Goal: Task Accomplishment & Management: Manage account settings

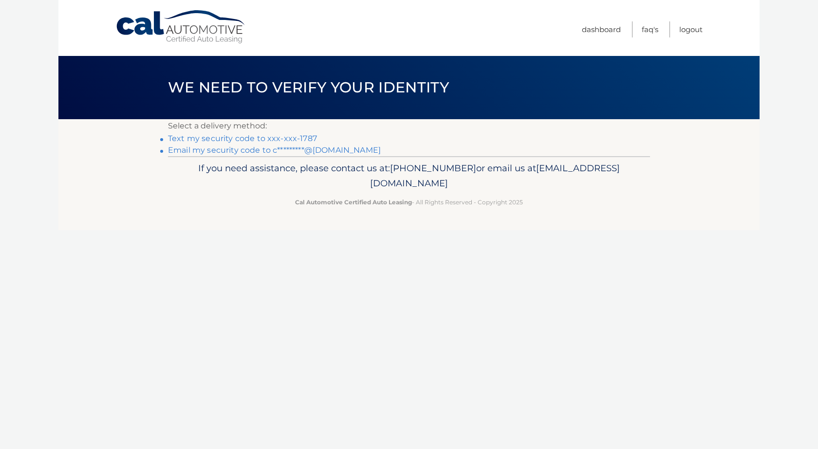
click at [269, 137] on link "Text my security code to xxx-xxx-1787" at bounding box center [242, 138] width 149 height 9
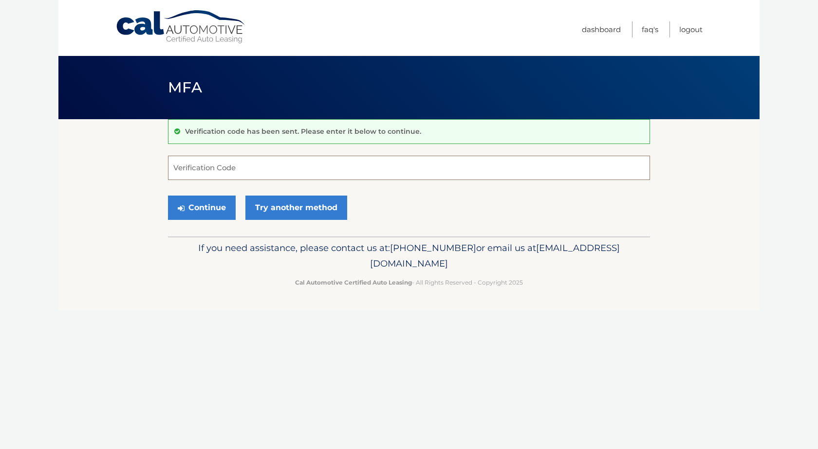
click at [222, 170] on input "Verification Code" at bounding box center [409, 168] width 482 height 24
type input "516258"
click at [205, 210] on button "Continue" at bounding box center [202, 208] width 68 height 24
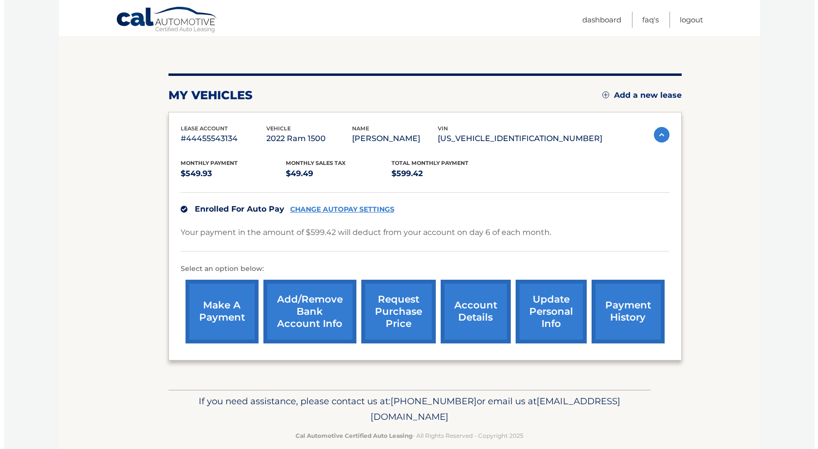
scroll to position [97, 0]
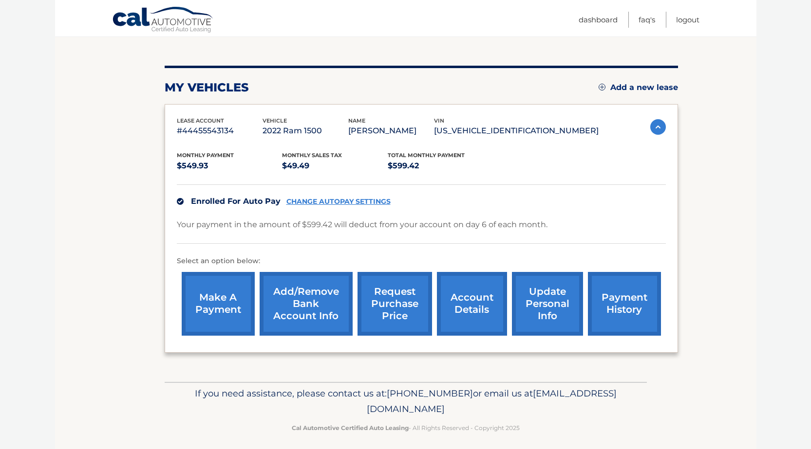
click at [399, 309] on link "request purchase price" at bounding box center [394, 304] width 75 height 64
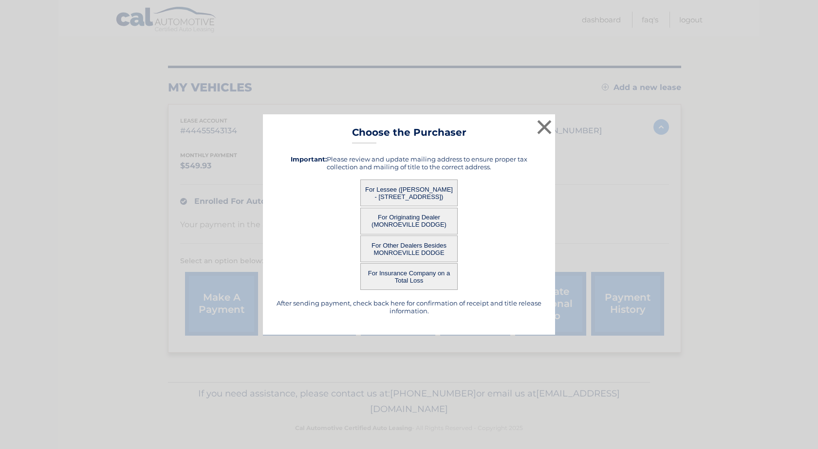
click at [393, 190] on button "For Lessee ([PERSON_NAME] - [STREET_ADDRESS])" at bounding box center [408, 193] width 97 height 27
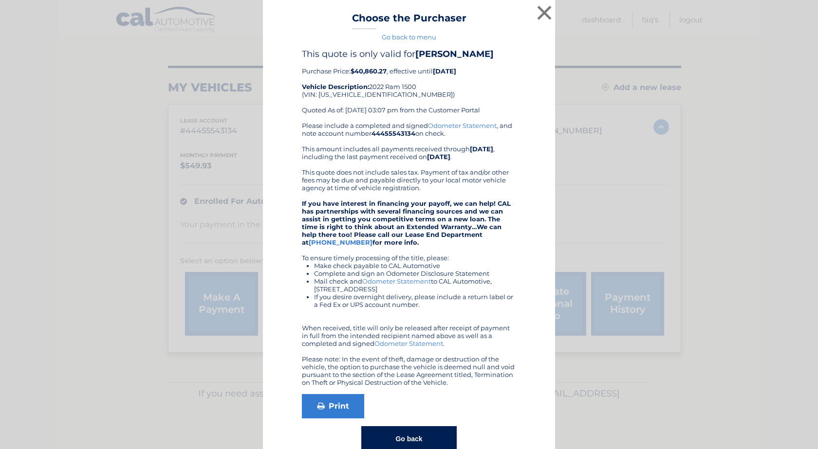
scroll to position [33, 0]
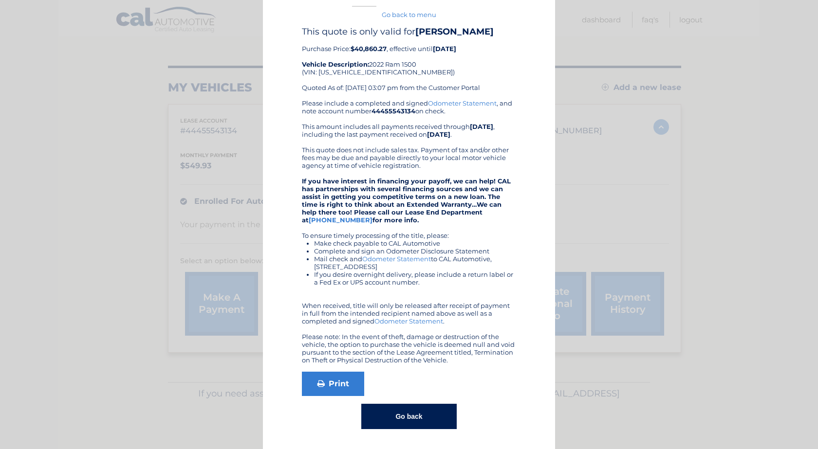
click at [387, 416] on button "Go back" at bounding box center [408, 416] width 95 height 25
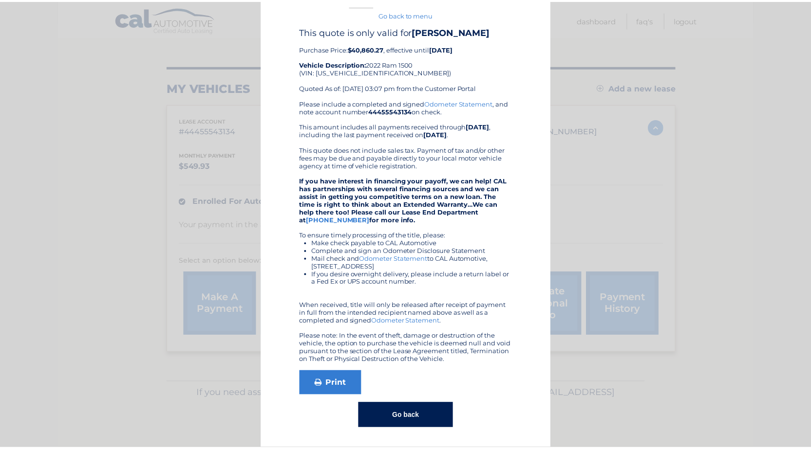
scroll to position [0, 0]
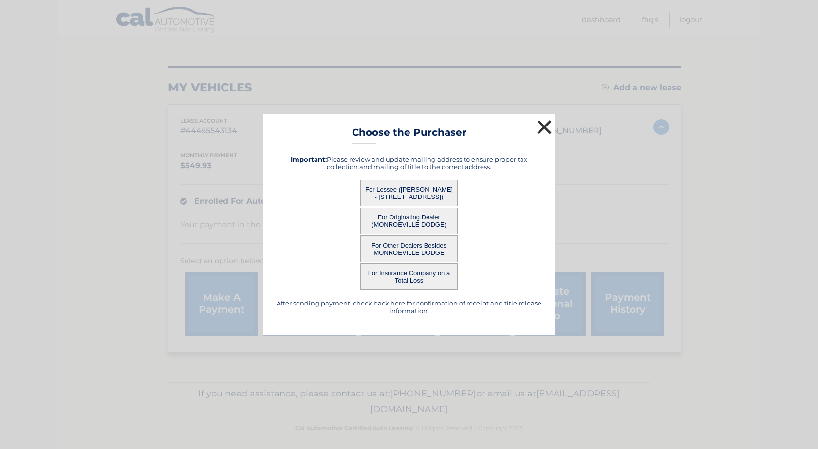
click at [542, 130] on button "×" at bounding box center [544, 126] width 19 height 19
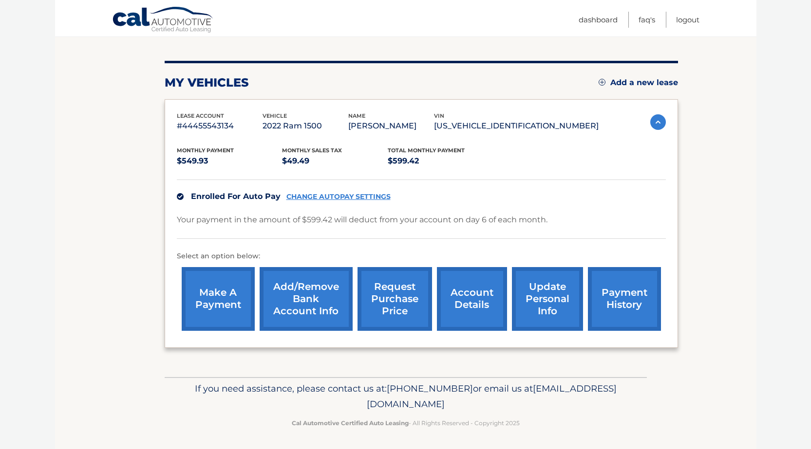
scroll to position [104, 0]
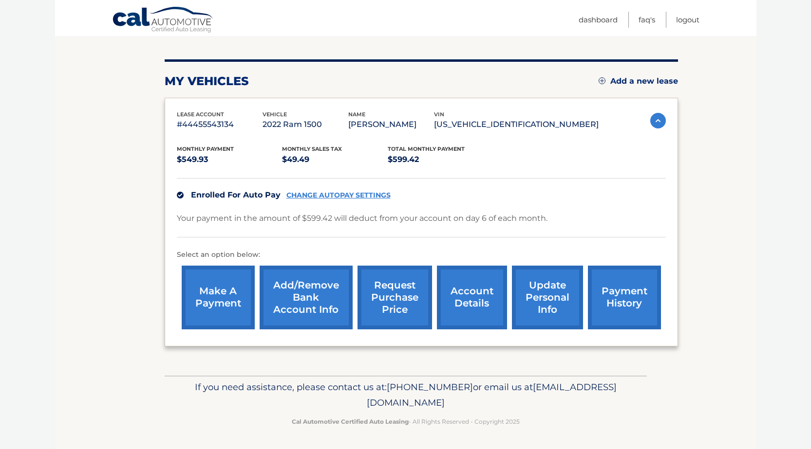
click at [464, 303] on link "account details" at bounding box center [472, 298] width 70 height 64
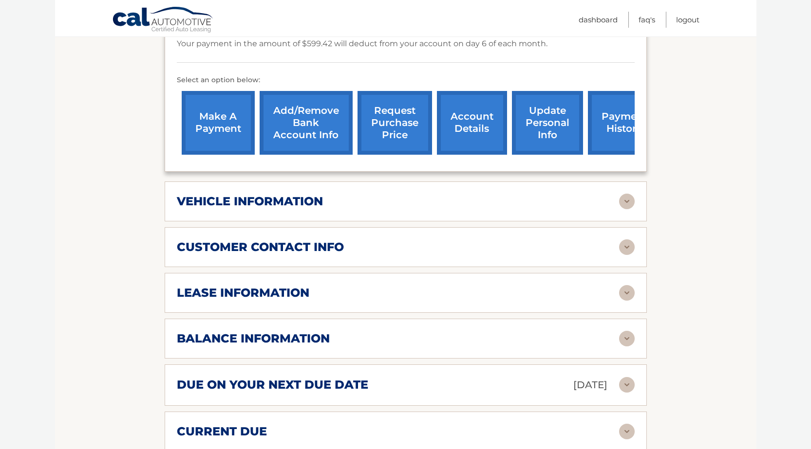
scroll to position [292, 0]
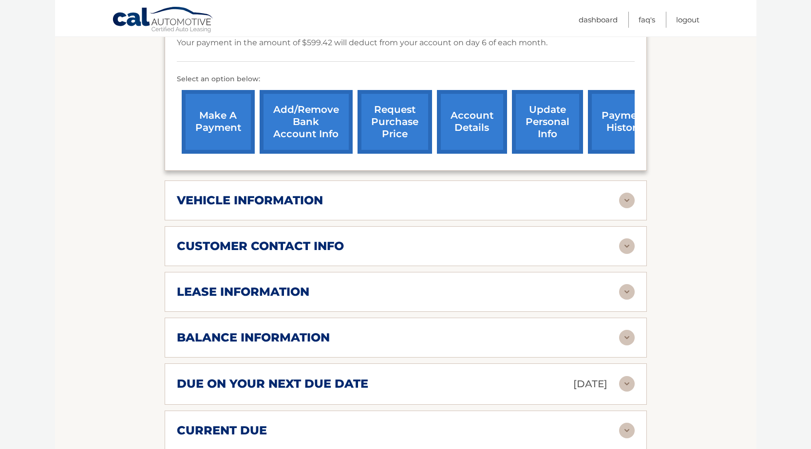
click at [300, 206] on h2 "vehicle information" at bounding box center [250, 200] width 146 height 15
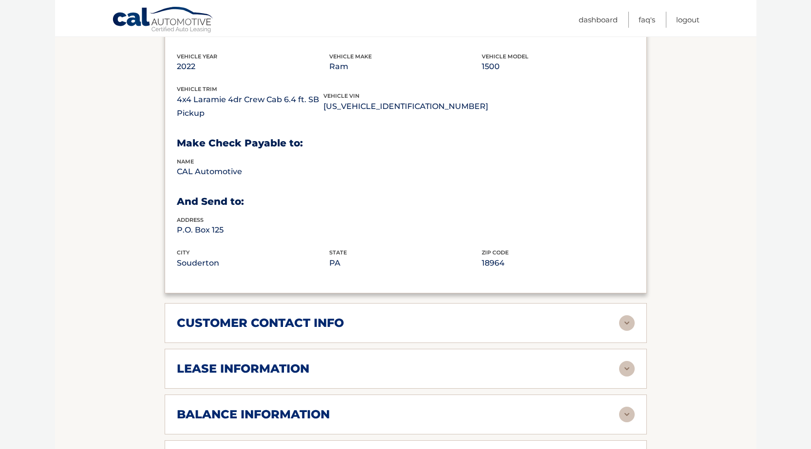
scroll to position [487, 0]
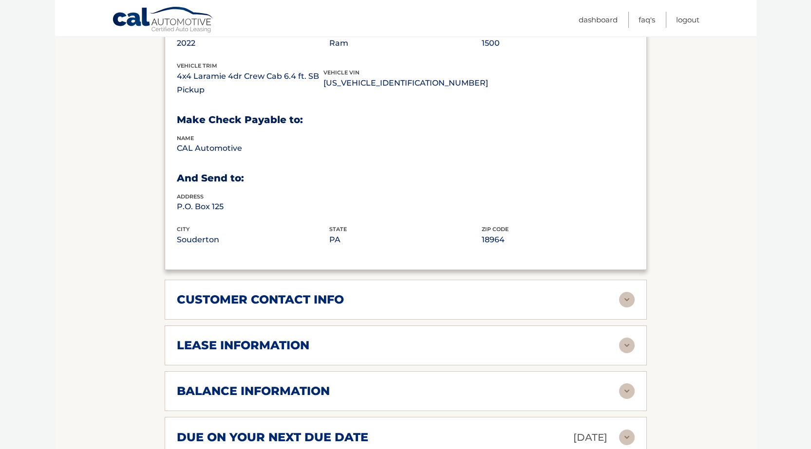
click at [273, 301] on h2 "customer contact info" at bounding box center [260, 300] width 167 height 15
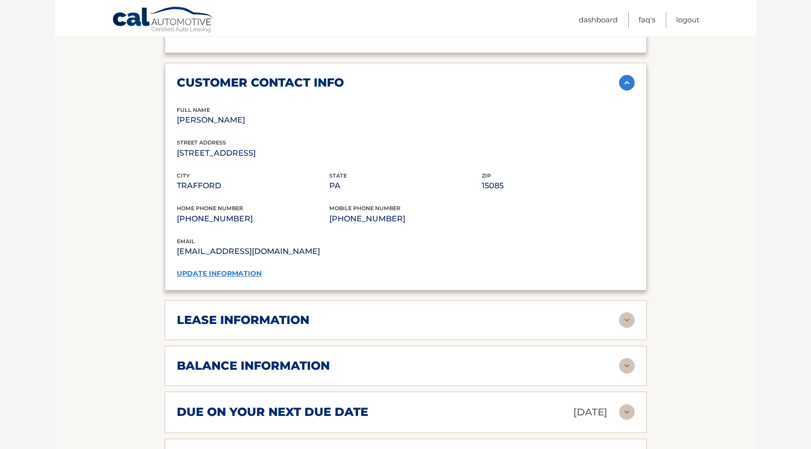
scroll to position [730, 0]
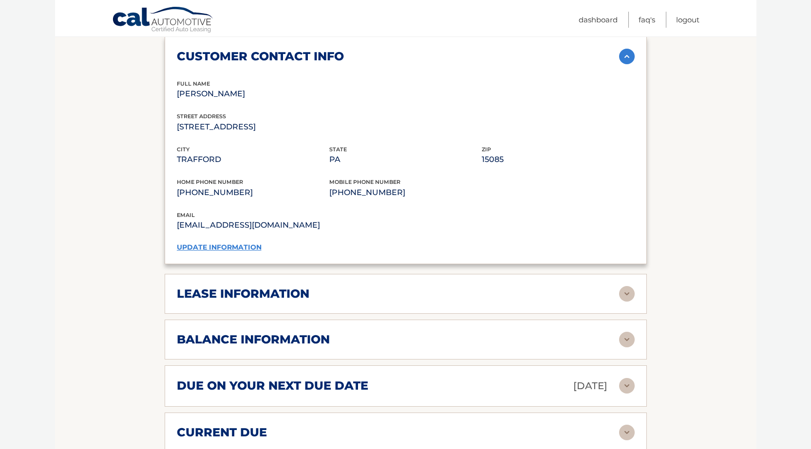
click at [264, 297] on h2 "lease information" at bounding box center [243, 294] width 132 height 15
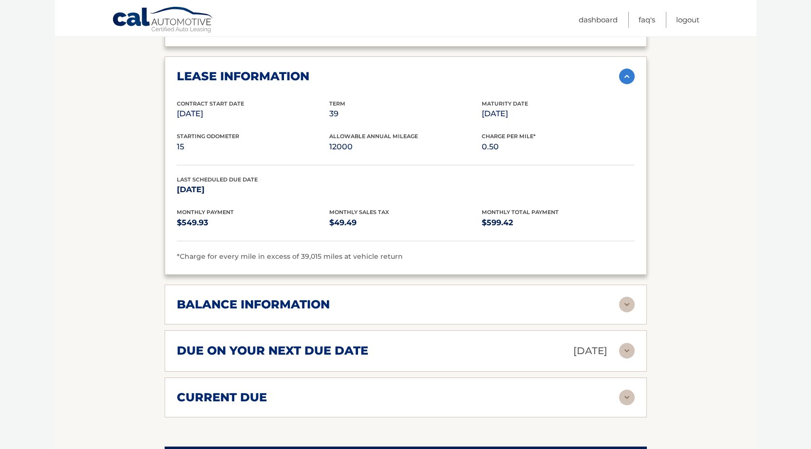
scroll to position [974, 0]
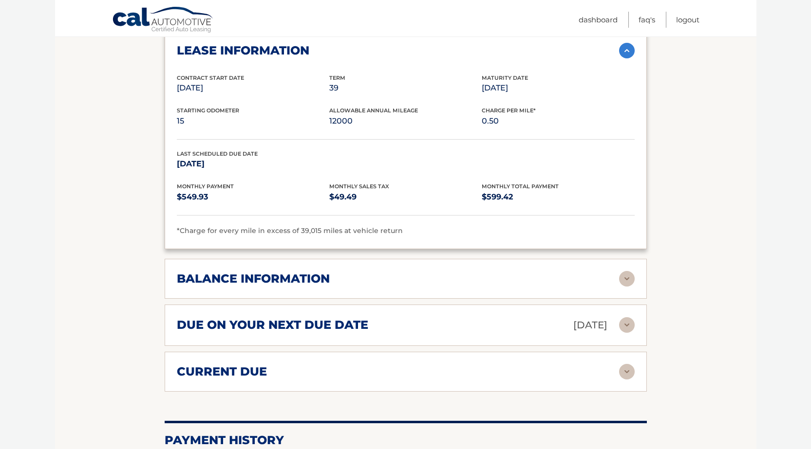
click at [315, 284] on h2 "balance information" at bounding box center [253, 279] width 153 height 15
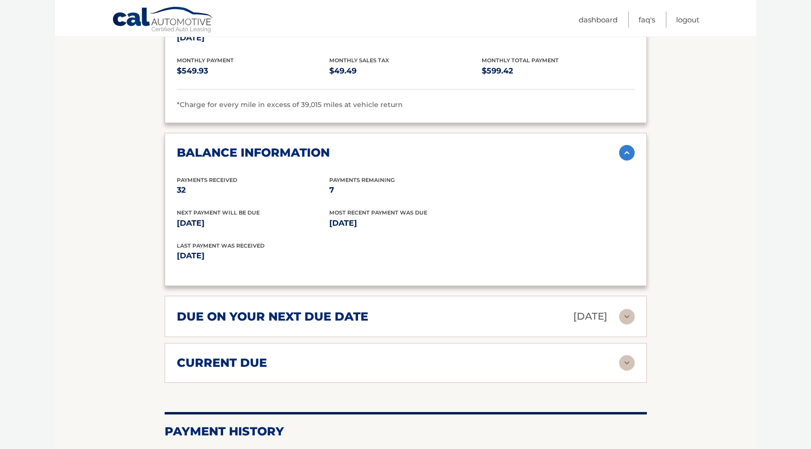
scroll to position [1120, 0]
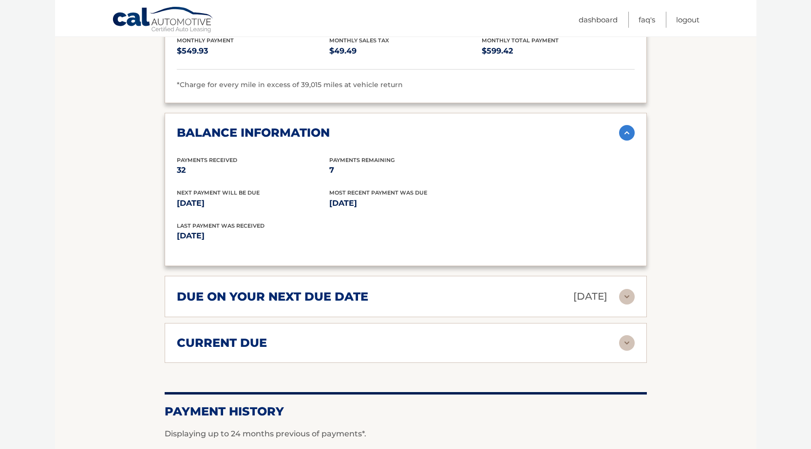
click at [308, 351] on div "current due" at bounding box center [406, 344] width 458 height 16
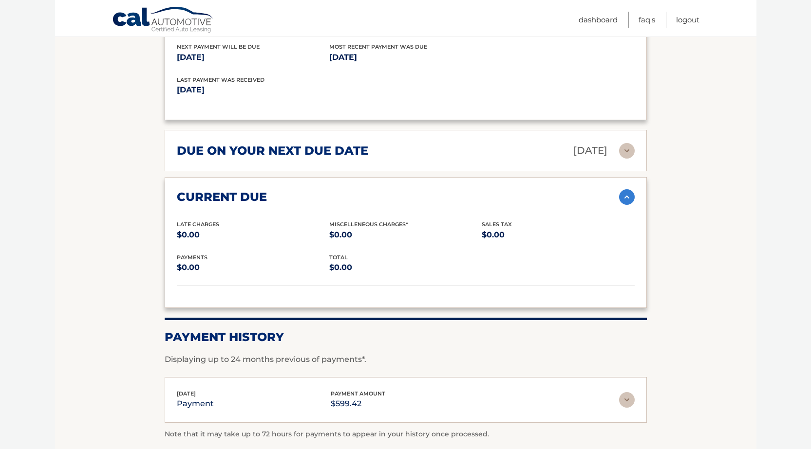
scroll to position [1169, 0]
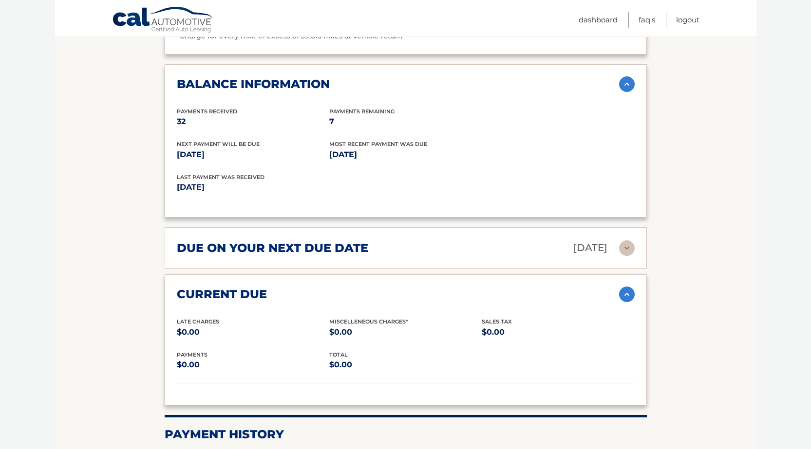
click at [285, 253] on h2 "due on your next due date" at bounding box center [272, 248] width 191 height 15
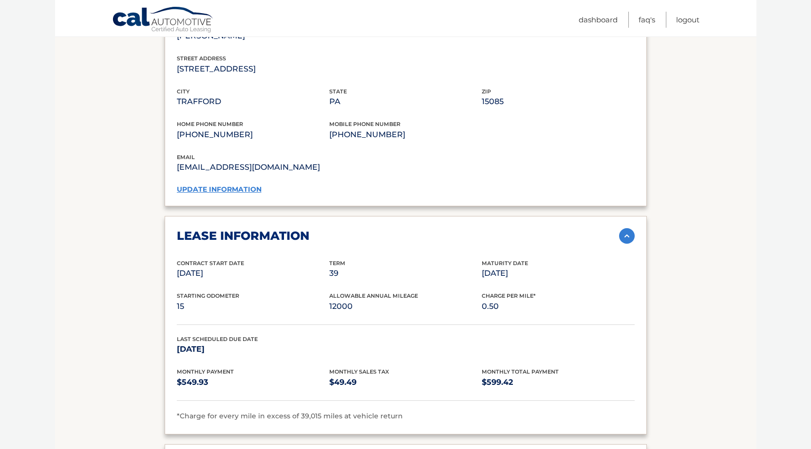
scroll to position [730, 0]
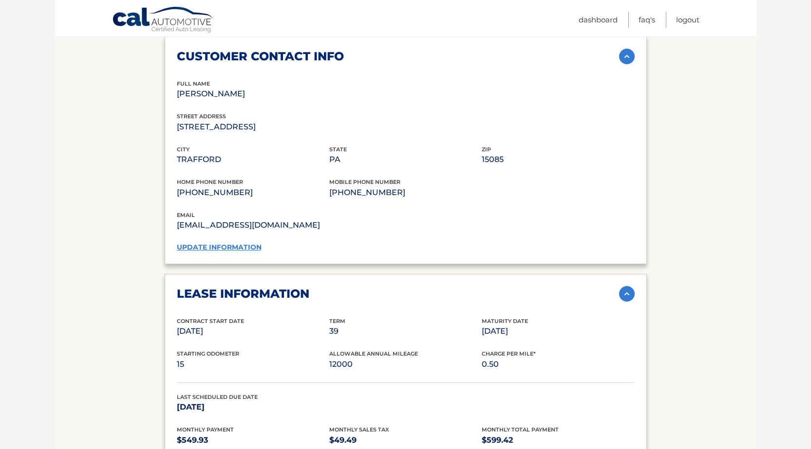
click at [701, 69] on section "Account Details | #44455543134 Back to Dashboard Manage Your Lease lease accoun…" at bounding box center [405, 259] width 701 height 1740
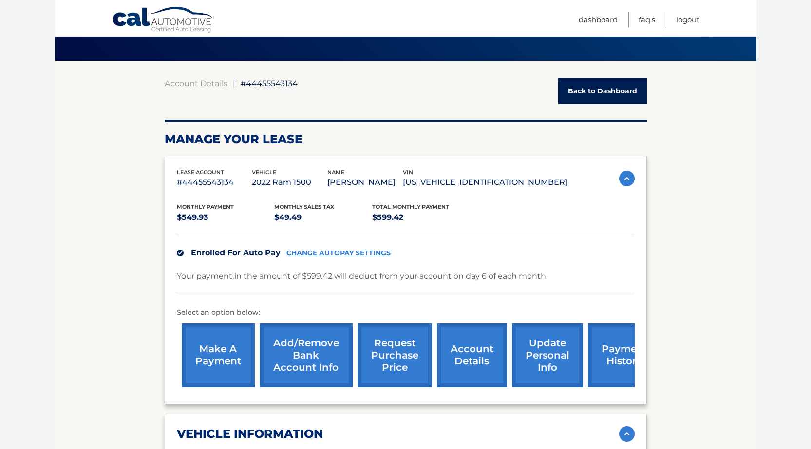
scroll to position [0, 0]
